Goal: Navigation & Orientation: Find specific page/section

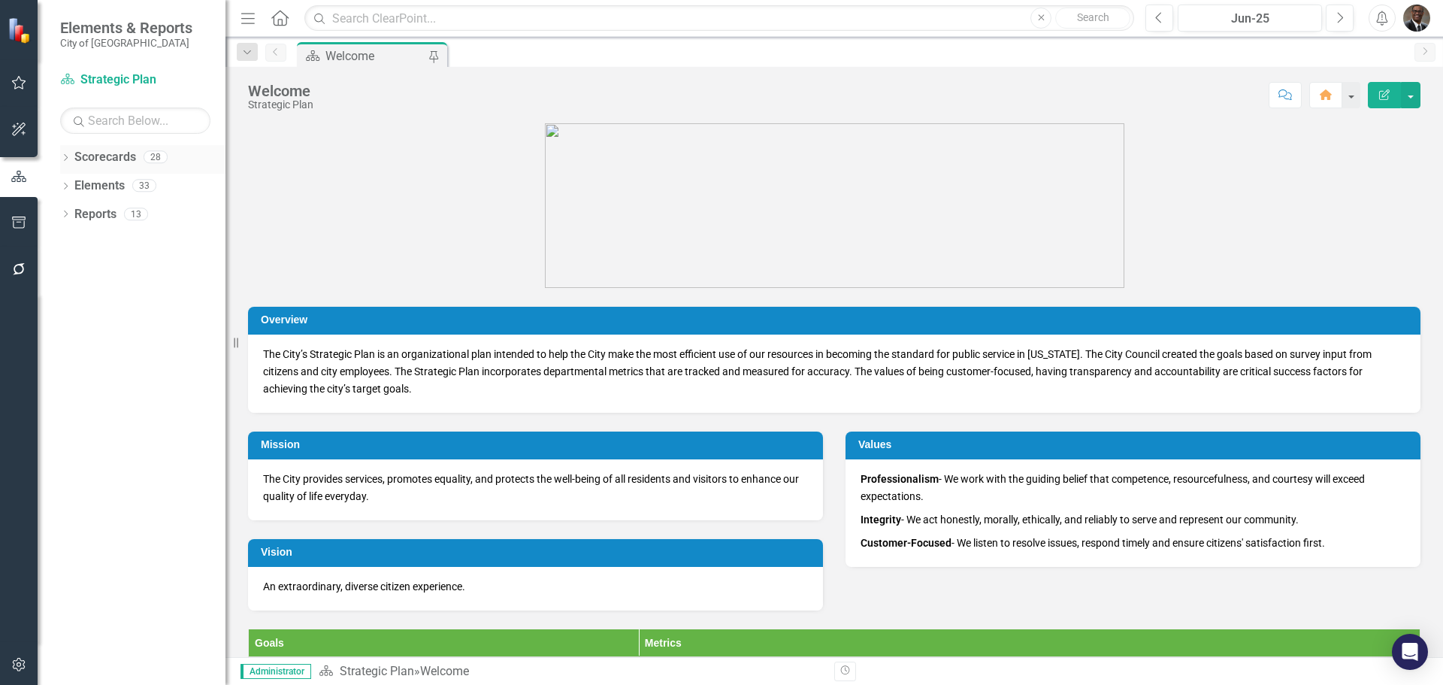
click at [110, 152] on link "Scorecards" at bounding box center [105, 157] width 62 height 17
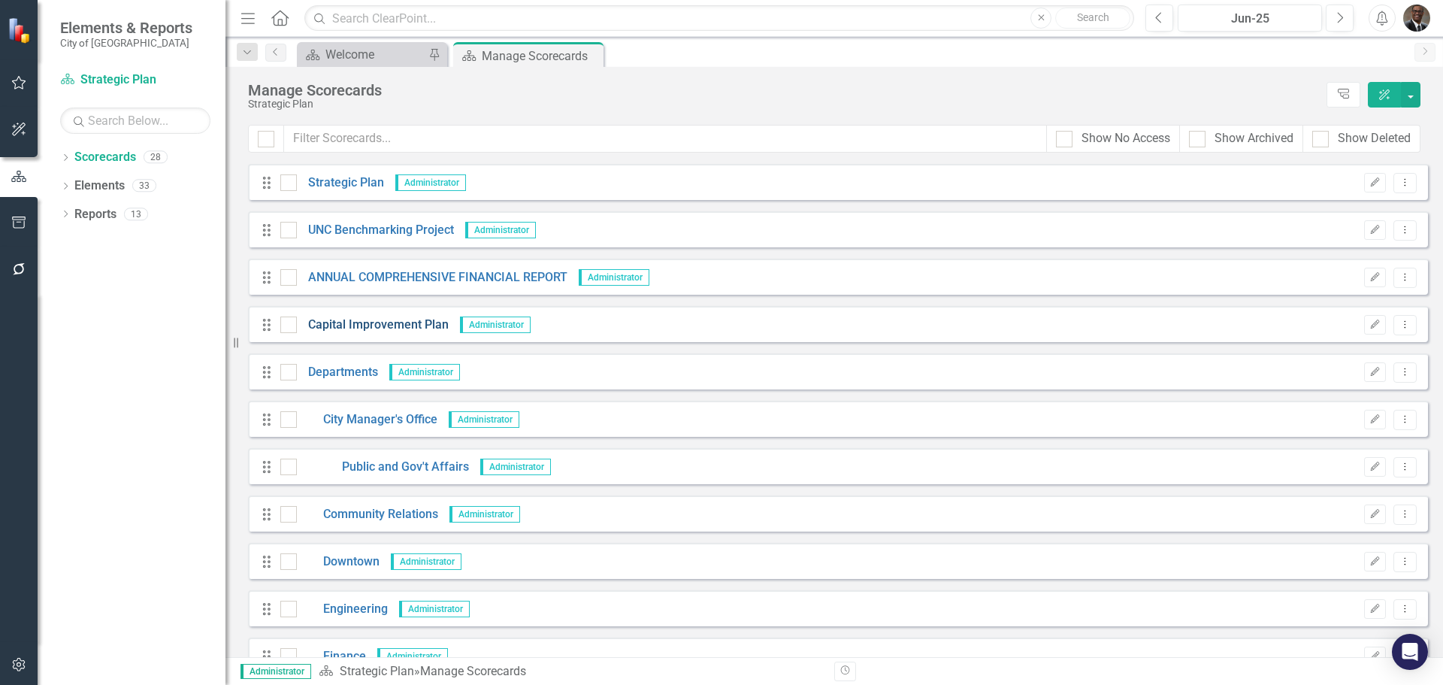
click at [414, 319] on link "Capital Improvement Plan" at bounding box center [373, 324] width 152 height 17
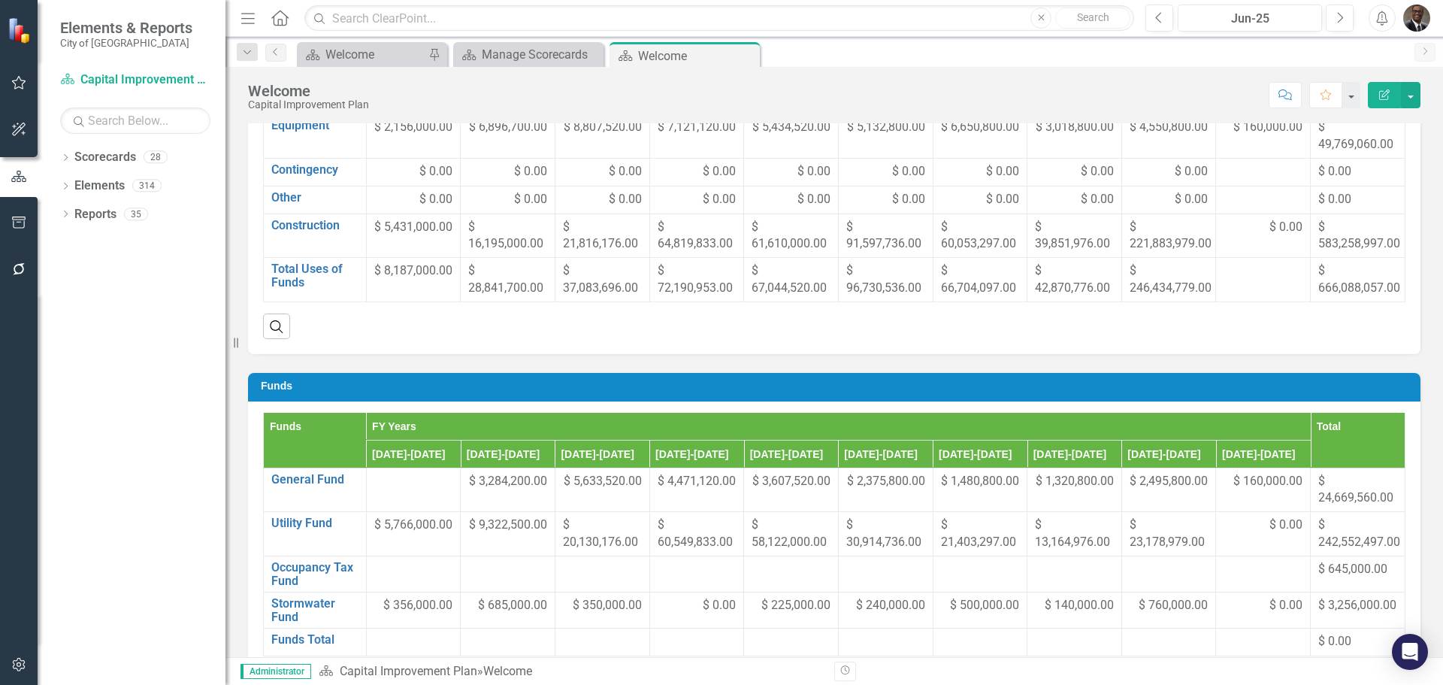
scroll to position [752, 0]
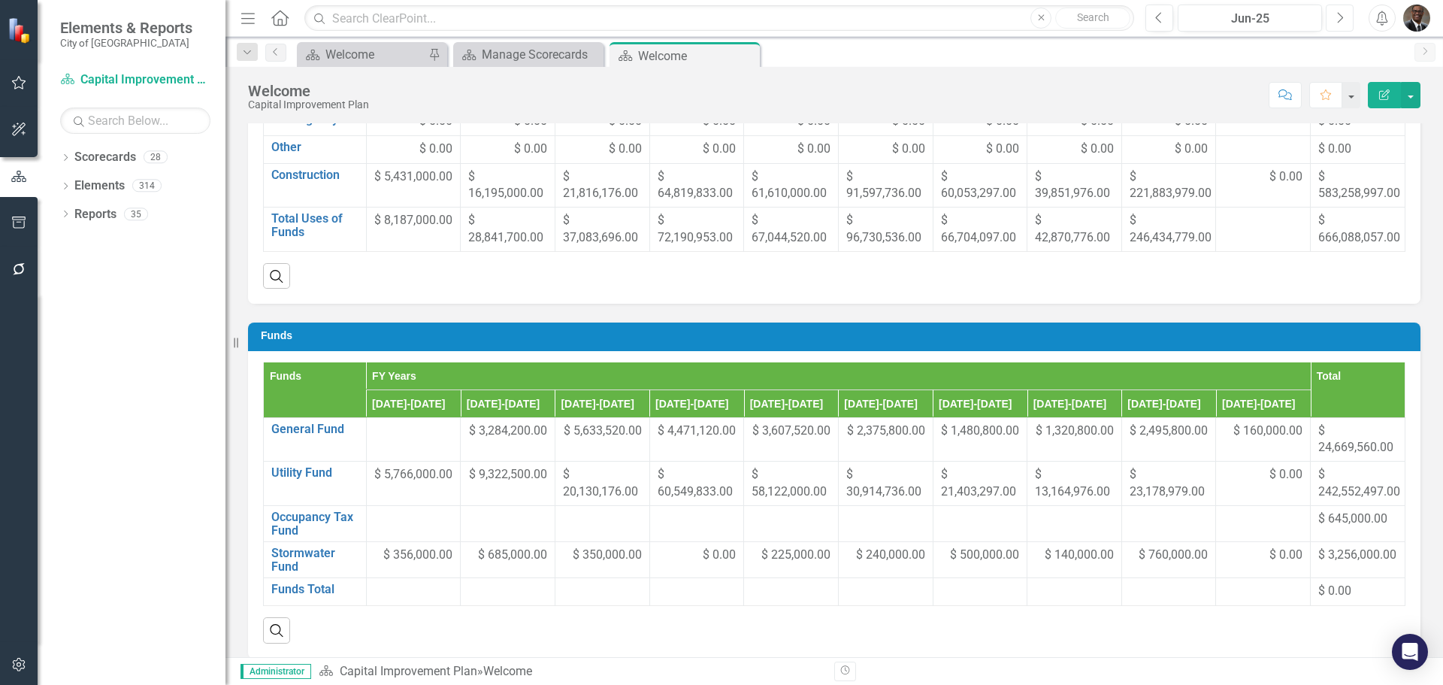
click at [1341, 14] on icon "Next" at bounding box center [1340, 18] width 8 height 14
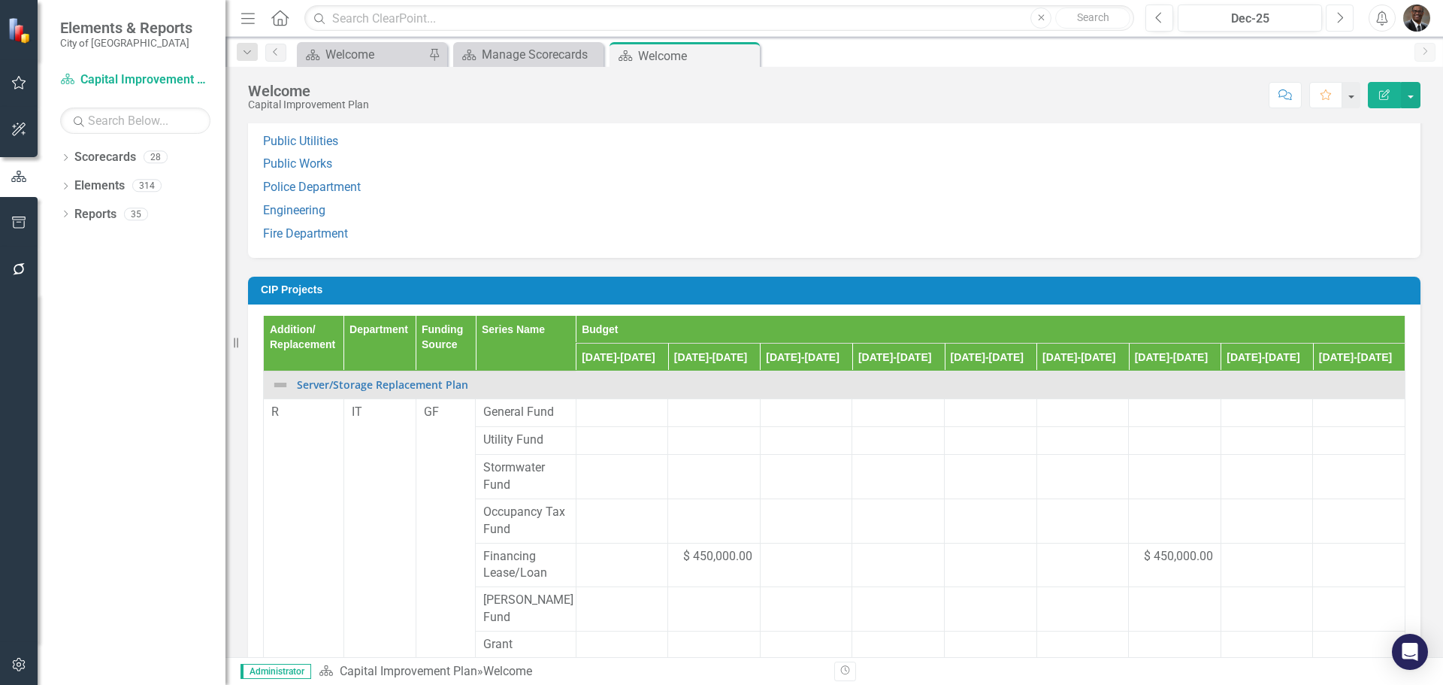
scroll to position [1353, 0]
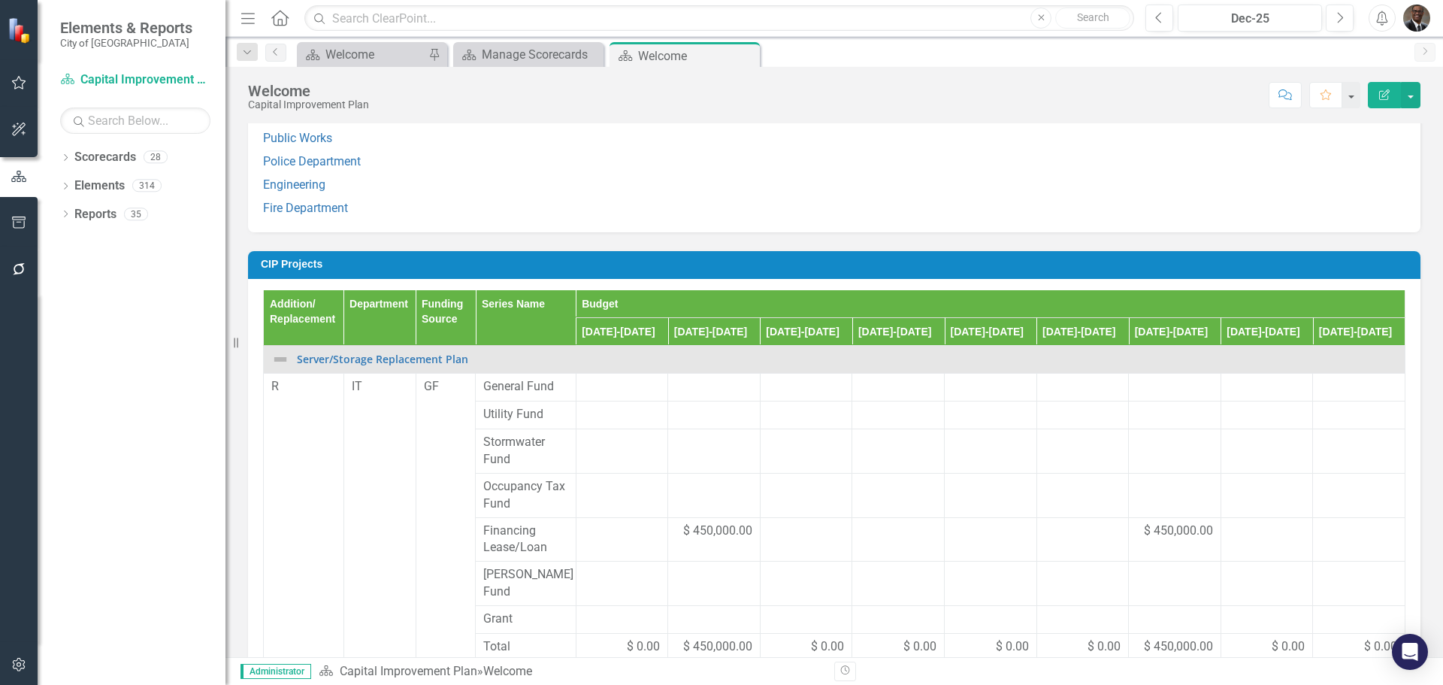
click at [303, 123] on link "Public Utilities" at bounding box center [300, 115] width 75 height 14
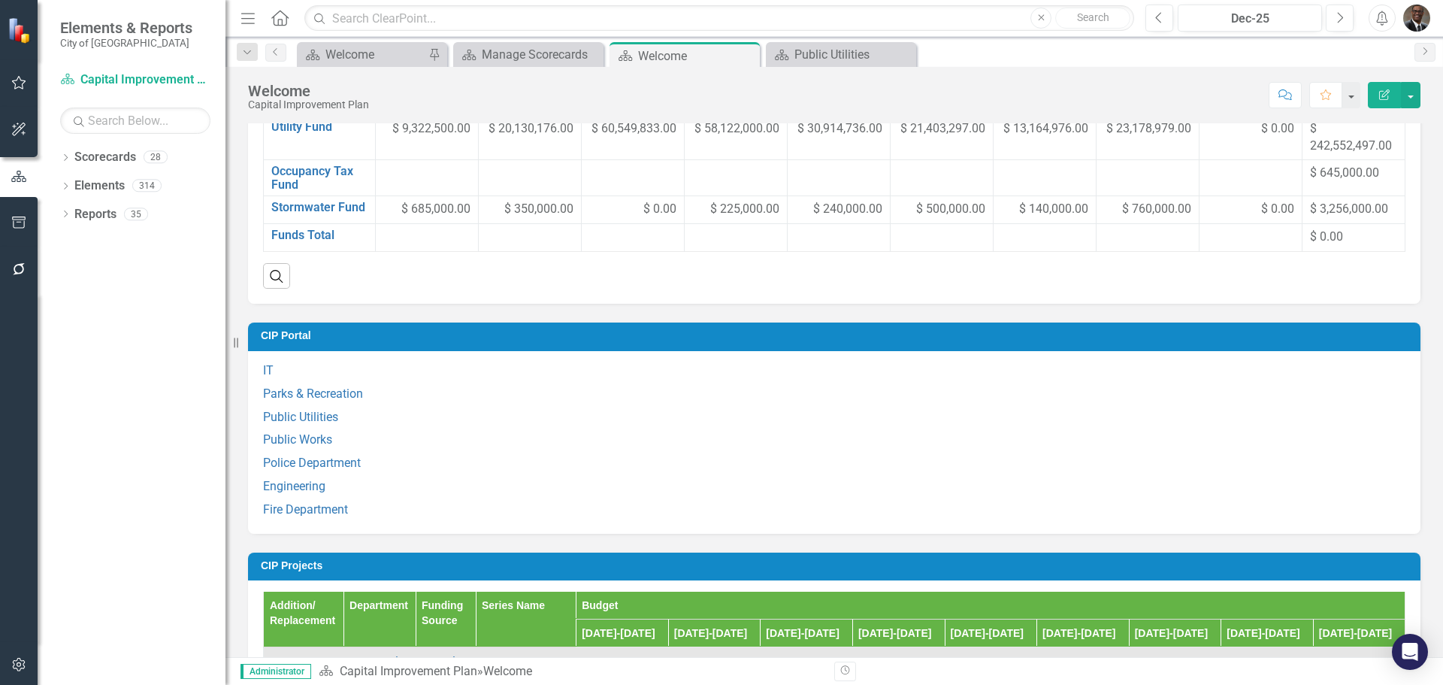
scroll to position [1052, 0]
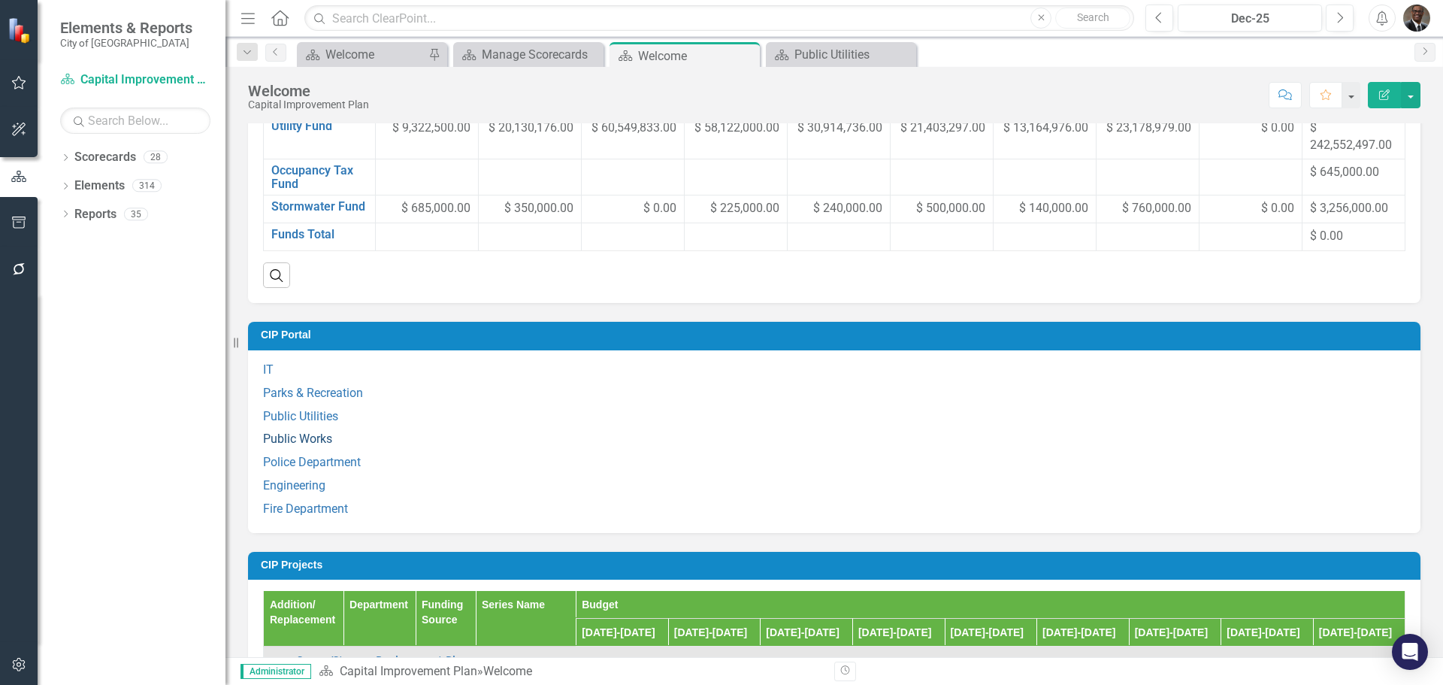
click at [300, 446] on link "Public Works" at bounding box center [297, 438] width 69 height 14
